Goal: Information Seeking & Learning: Learn about a topic

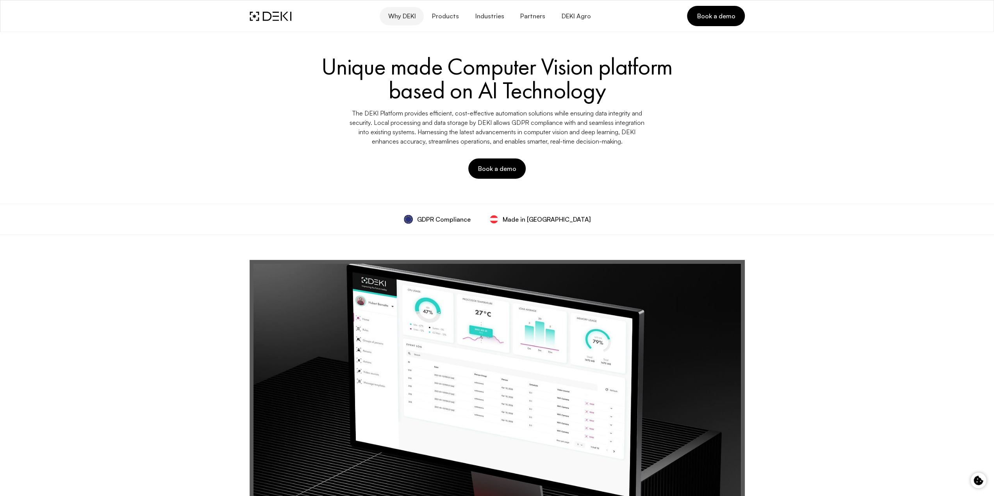
click at [415, 16] on span "Why DEKI" at bounding box center [401, 15] width 28 height 7
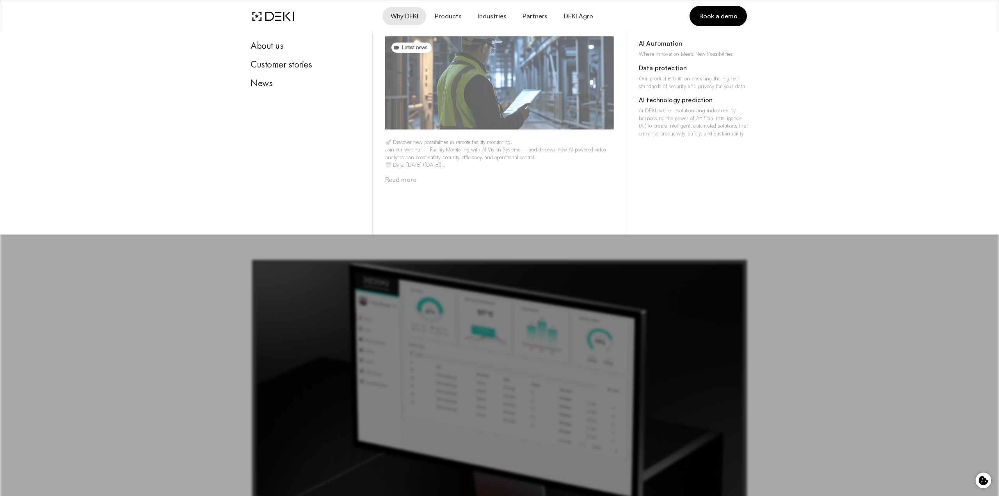
click at [411, 56] on img at bounding box center [499, 82] width 229 height 93
